Goal: Task Accomplishment & Management: Use online tool/utility

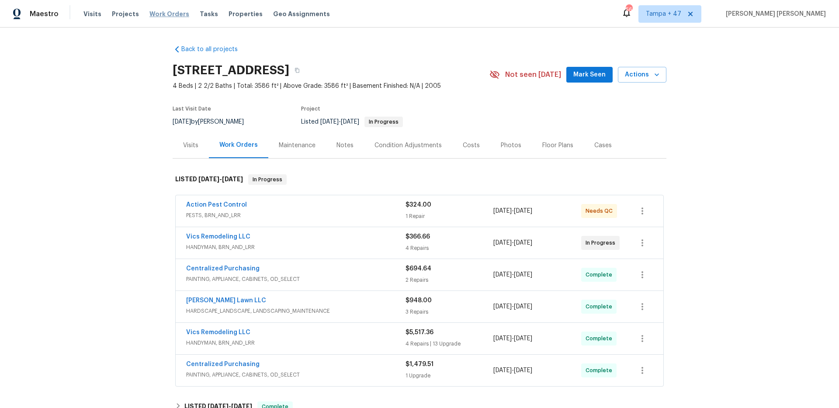
scroll to position [319, 0]
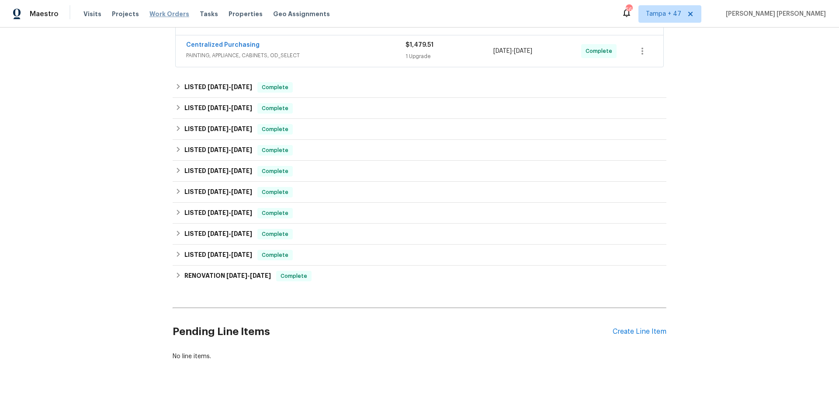
click at [169, 10] on span "Work Orders" at bounding box center [169, 14] width 40 height 9
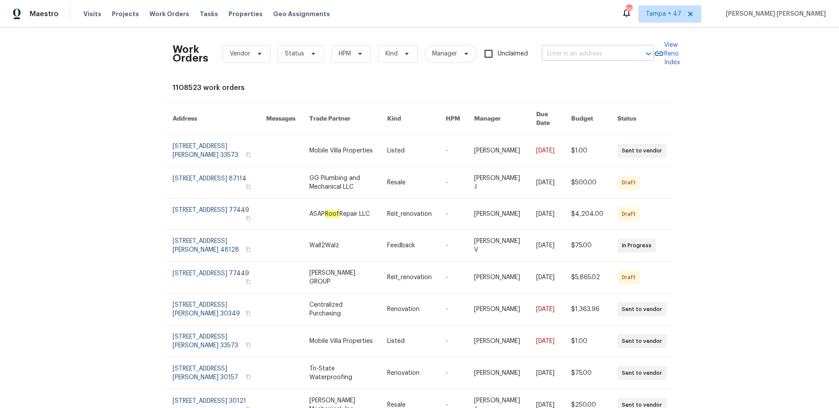
click at [575, 57] on input "text" at bounding box center [585, 54] width 87 height 14
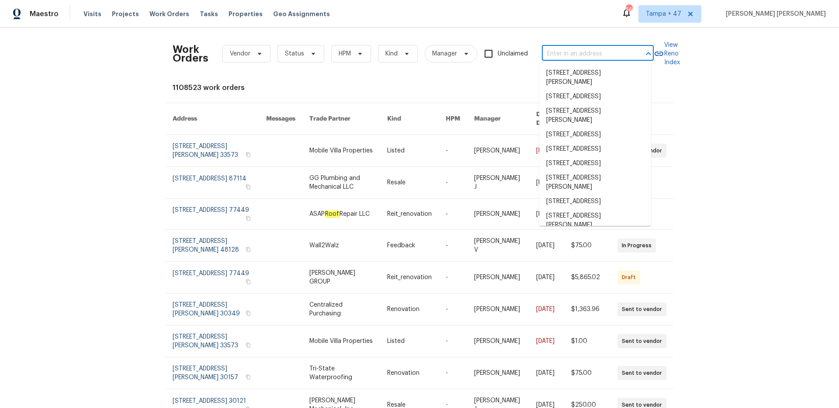
paste input "[STREET_ADDRESS]"
type input "[STREET_ADDRESS]"
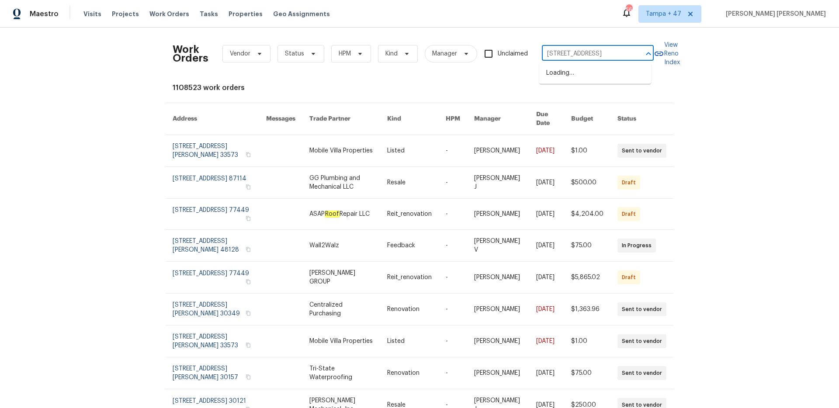
scroll to position [0, 11]
click at [563, 71] on li "[STREET_ADDRESS]" at bounding box center [595, 73] width 112 height 14
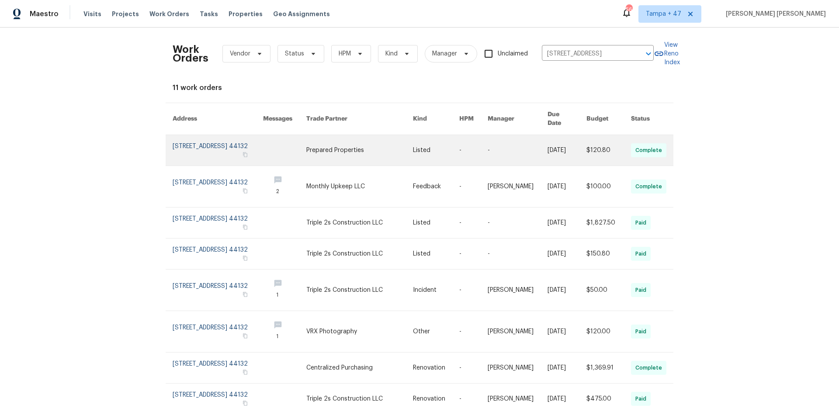
click at [543, 146] on td "[DATE]" at bounding box center [559, 150] width 38 height 31
click at [500, 139] on link at bounding box center [517, 150] width 60 height 31
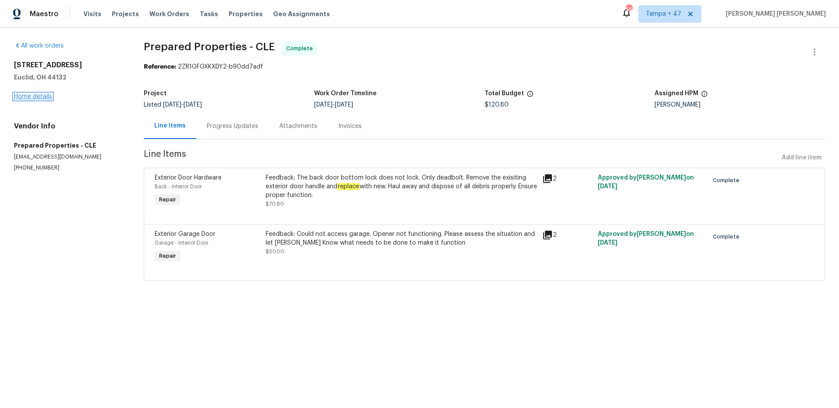
click at [35, 95] on link "Home details" at bounding box center [33, 96] width 38 height 6
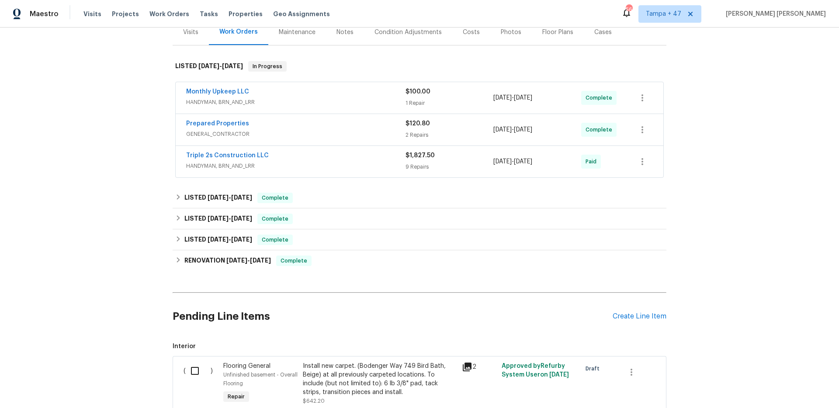
scroll to position [138, 0]
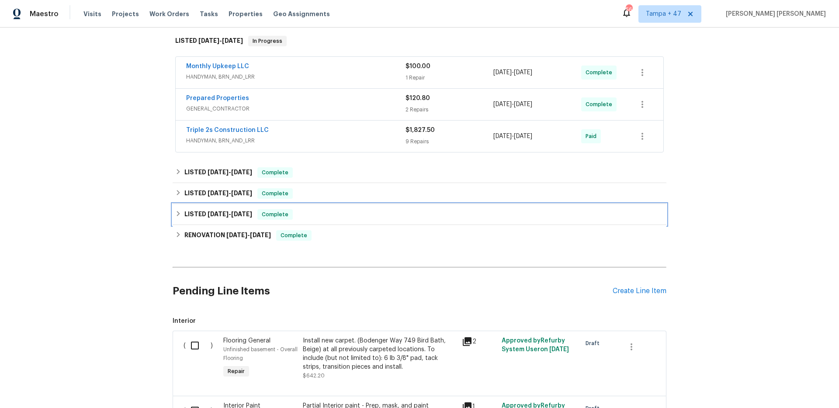
click at [267, 216] on span "Complete" at bounding box center [275, 214] width 34 height 9
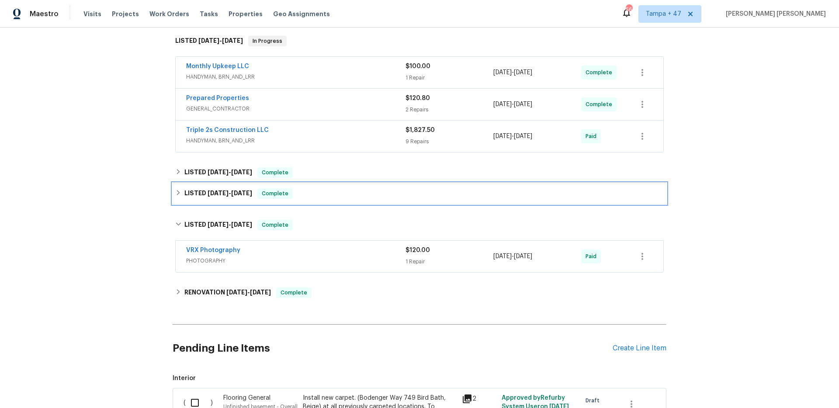
click at [275, 193] on span "Complete" at bounding box center [275, 193] width 34 height 9
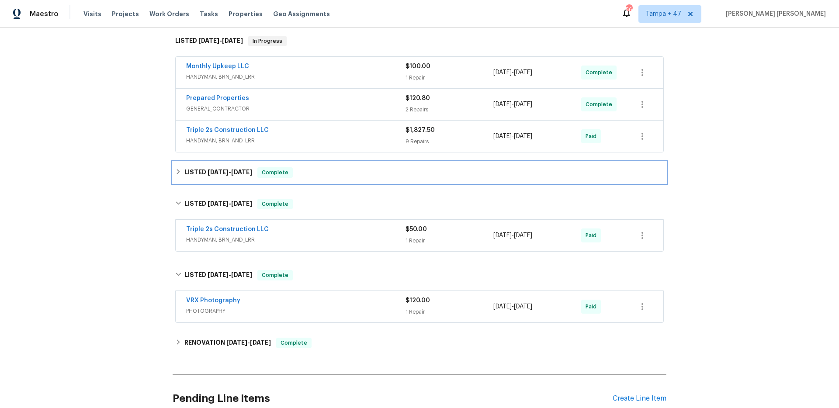
click at [281, 178] on div "LISTED [DATE] - [DATE] Complete" at bounding box center [420, 172] width 494 height 21
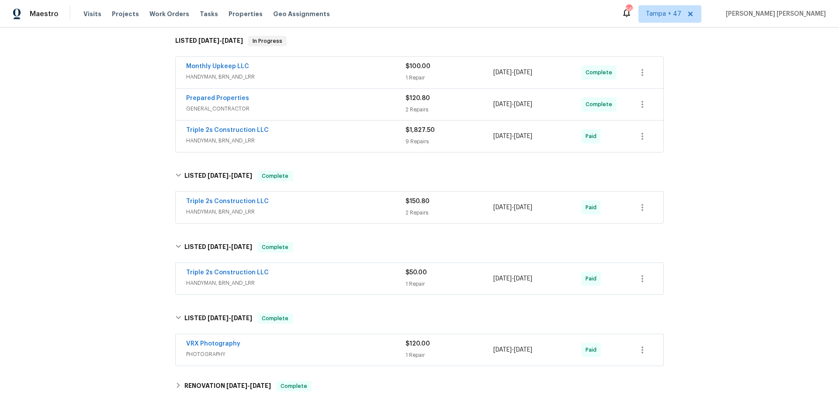
click at [341, 271] on div "Triple 2s Construction LLC" at bounding box center [295, 273] width 219 height 10
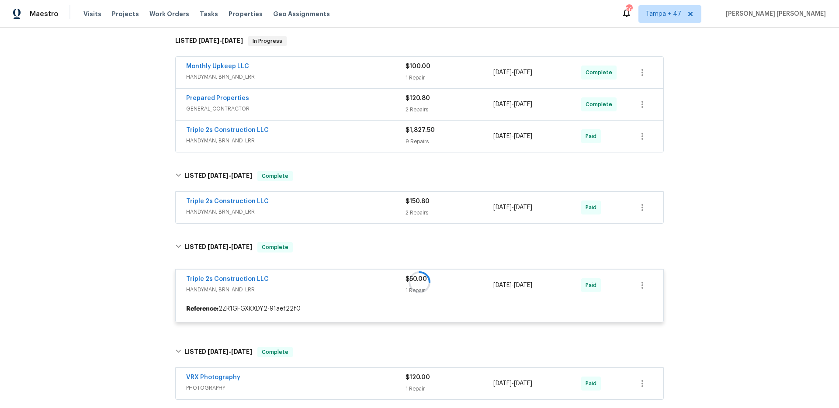
click at [335, 204] on div "Triple 2s Construction LLC" at bounding box center [295, 202] width 219 height 10
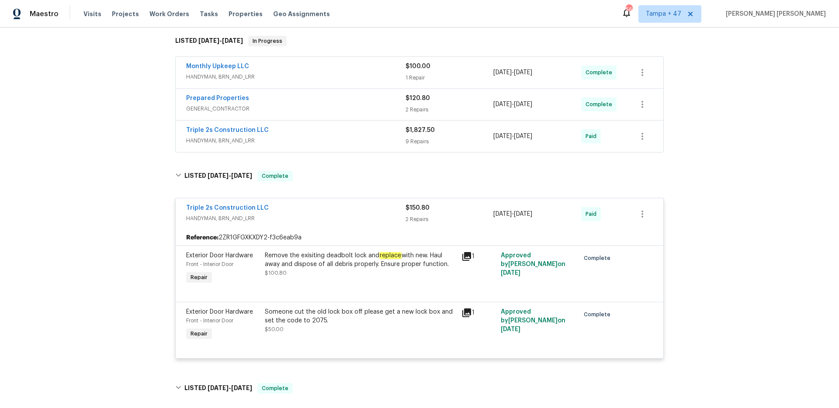
click at [345, 145] on div "Triple 2s Construction LLC HANDYMAN, BRN_AND_LRR" at bounding box center [295, 136] width 219 height 21
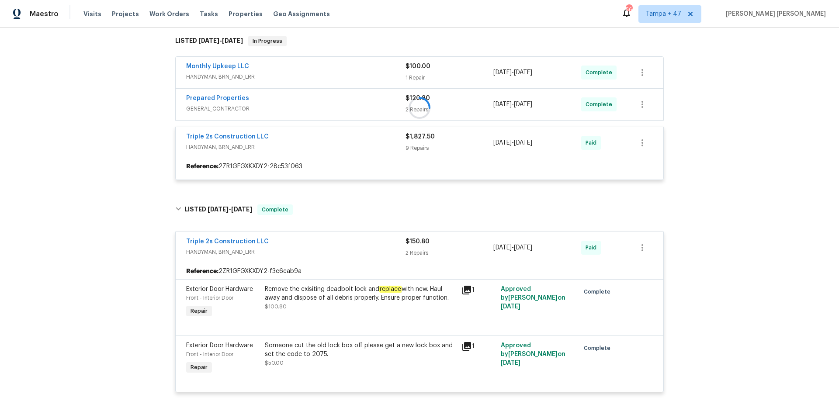
click at [337, 106] on div at bounding box center [420, 108] width 494 height 162
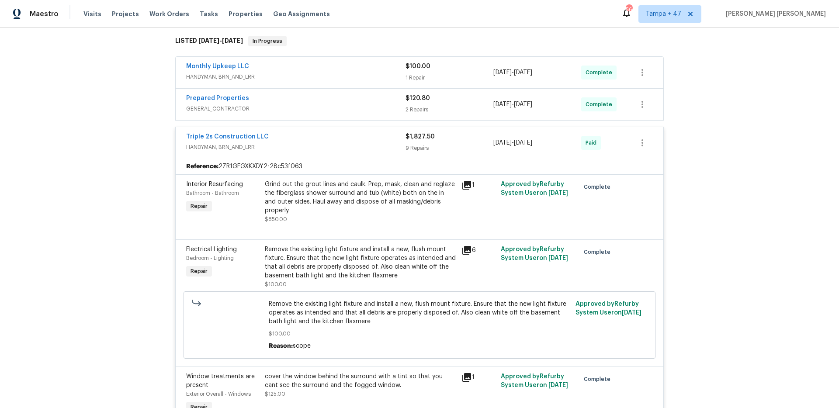
click at [345, 107] on span "GENERAL_CONTRACTOR" at bounding box center [295, 108] width 219 height 9
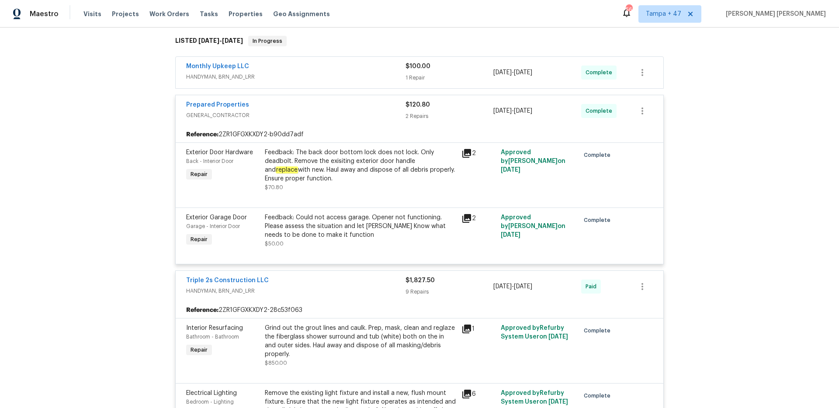
click at [359, 69] on div "Monthly Upkeep LLC" at bounding box center [295, 67] width 219 height 10
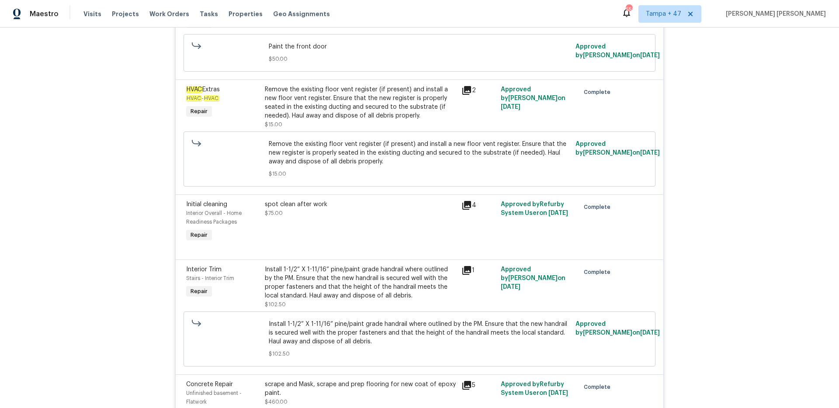
scroll to position [948, 0]
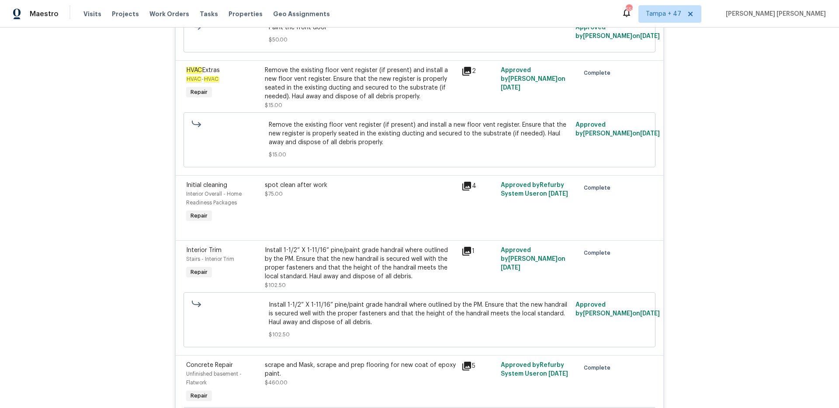
click at [337, 257] on div "Install 1-1/2” X 1-11/16” pine/paint grade handrail where outlined by the PM. E…" at bounding box center [360, 263] width 191 height 35
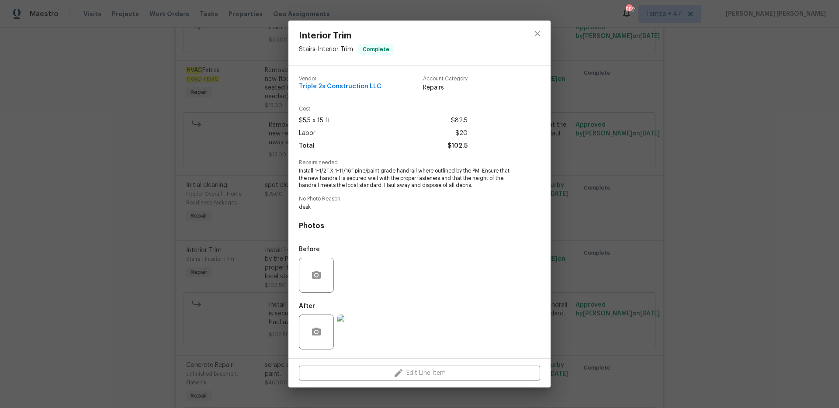
click at [360, 322] on img at bounding box center [354, 332] width 35 height 35
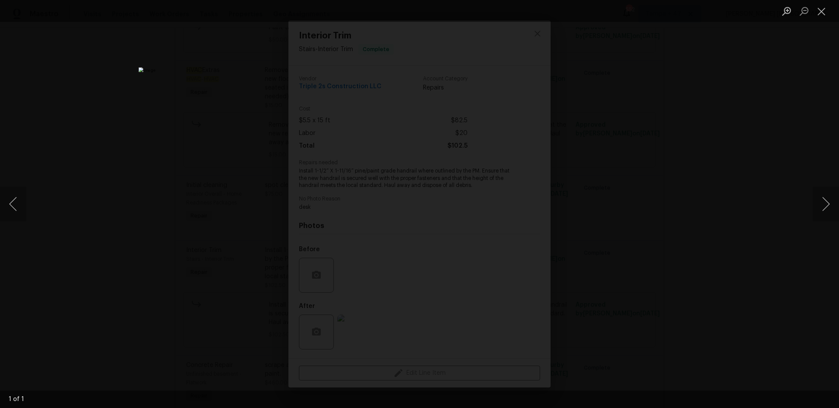
click at [640, 203] on div "Lightbox" at bounding box center [419, 204] width 839 height 408
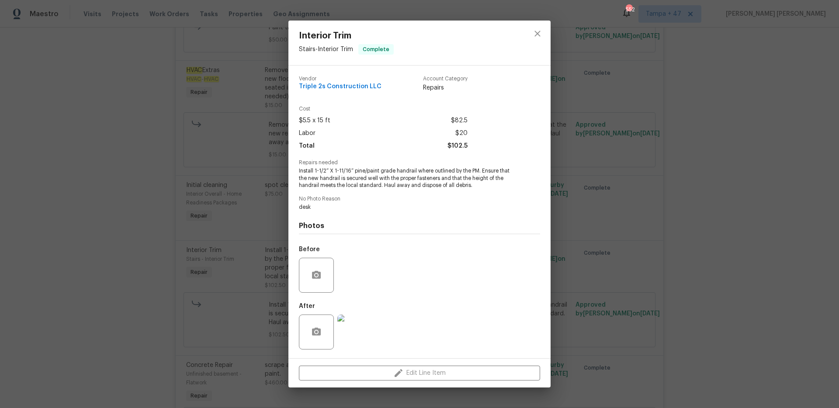
click at [578, 225] on div "Interior Trim Stairs - Interior Trim Complete Vendor Triple 2s Construction LLC…" at bounding box center [419, 204] width 839 height 408
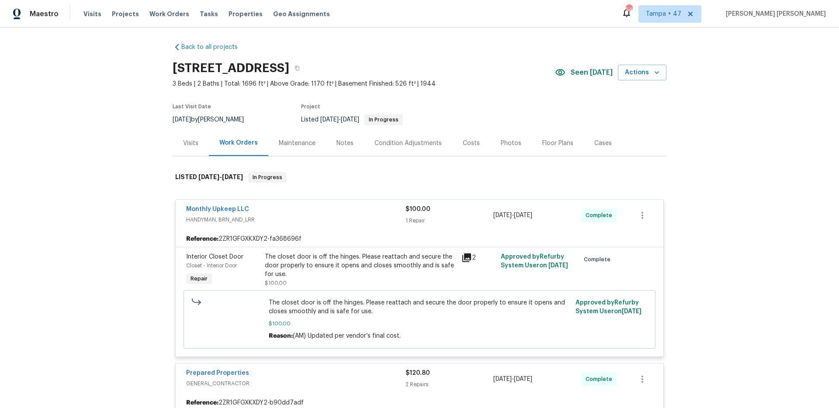
scroll to position [0, 0]
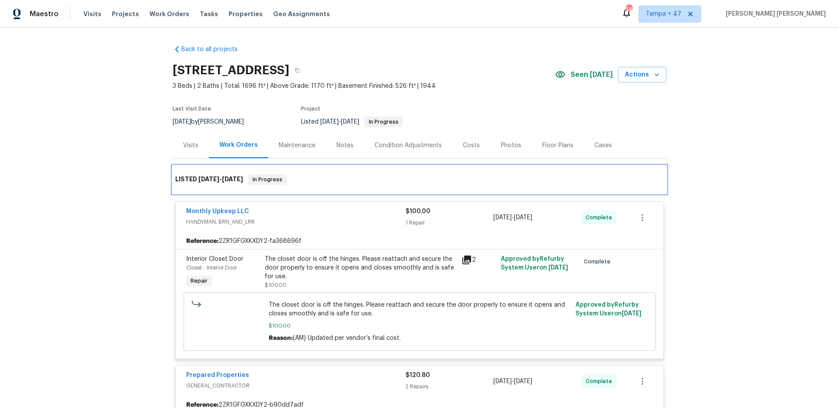
click at [221, 181] on span "[DATE] - [DATE]" at bounding box center [220, 179] width 45 height 6
click at [230, 181] on span "[DATE]" at bounding box center [232, 179] width 21 height 6
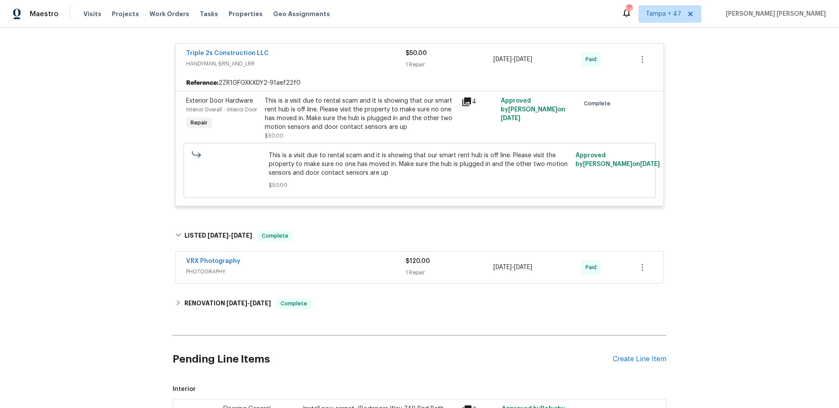
scroll to position [1787, 0]
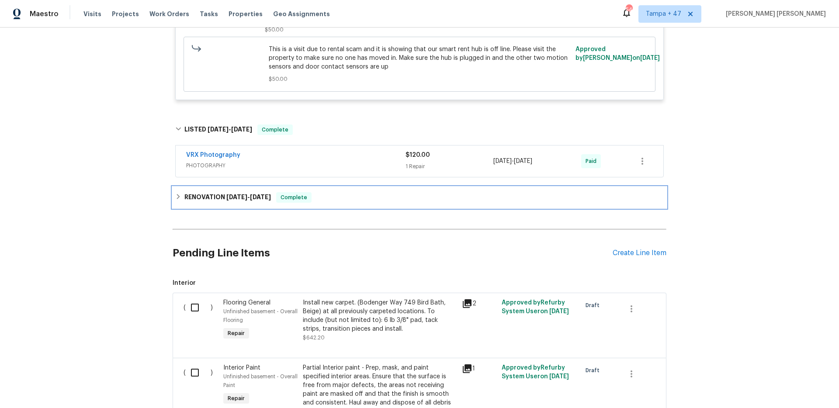
click at [227, 196] on div "RENOVATION [DATE] - [DATE] Complete" at bounding box center [420, 197] width 494 height 21
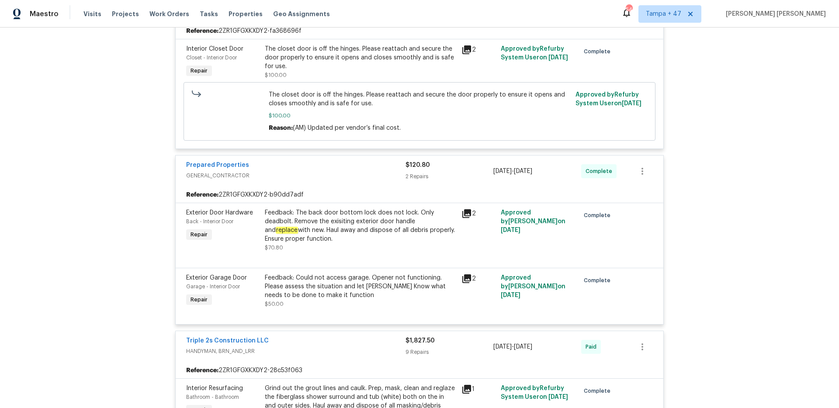
scroll to position [0, 0]
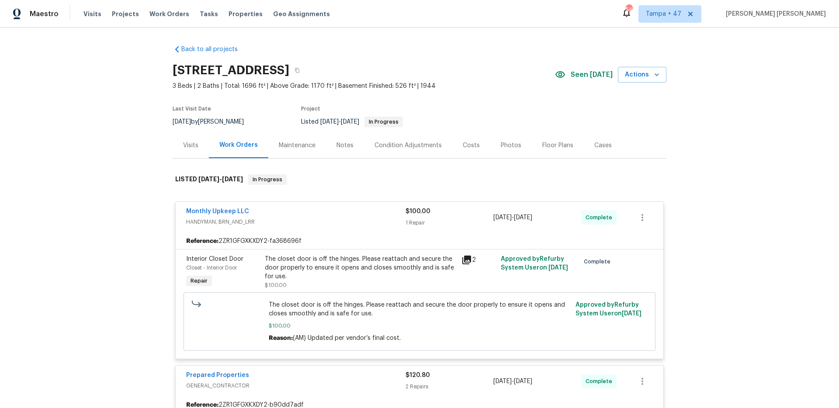
click at [92, 191] on div "Back to all projects [STREET_ADDRESS] 3 Beds | 2 Baths | Total: 1696 ft² | Abov…" at bounding box center [419, 218] width 839 height 380
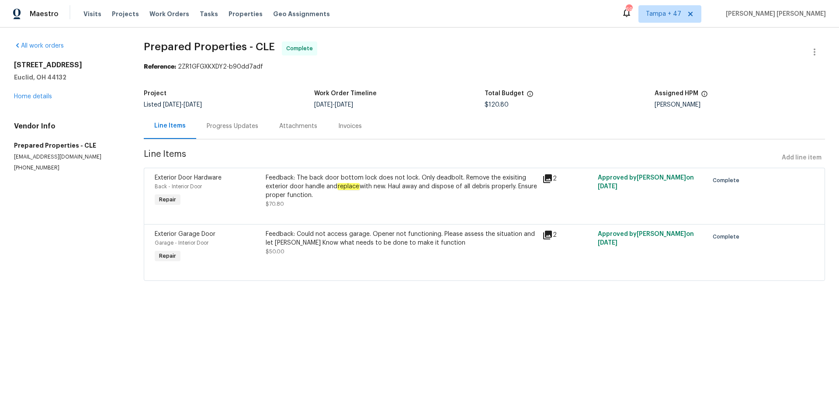
click at [239, 129] on div "Progress Updates" at bounding box center [233, 126] width 52 height 9
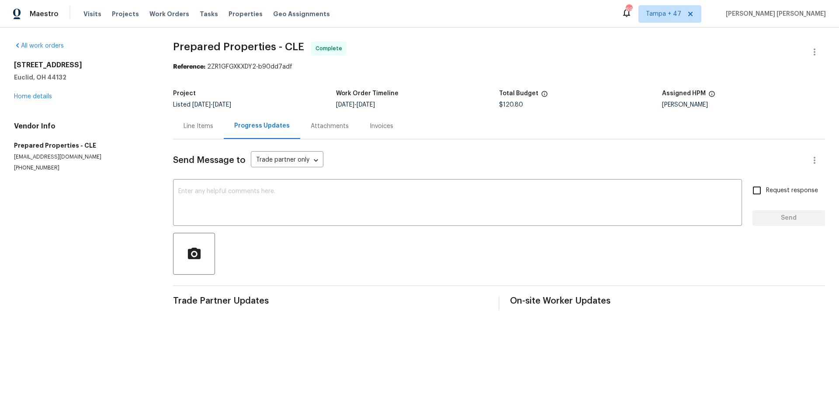
click at [206, 132] on div "Line Items" at bounding box center [198, 126] width 51 height 26
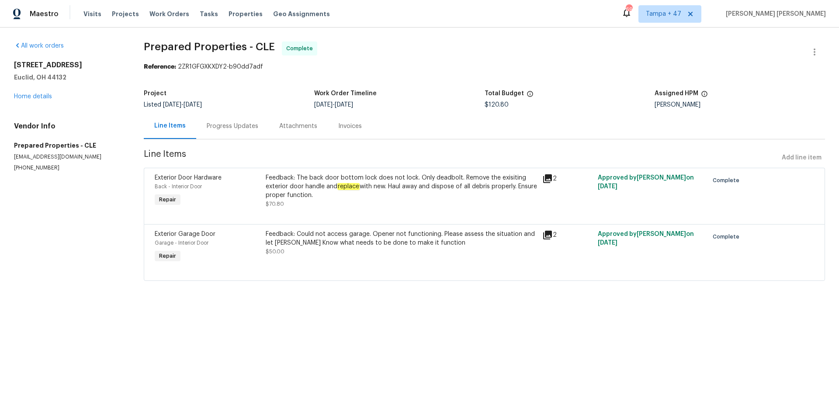
click at [323, 304] on div "All work orders 754 E 256th St Euclid, OH 44132 Home details Vendor Info Prepar…" at bounding box center [419, 167] width 839 height 278
